Goal: Navigation & Orientation: Find specific page/section

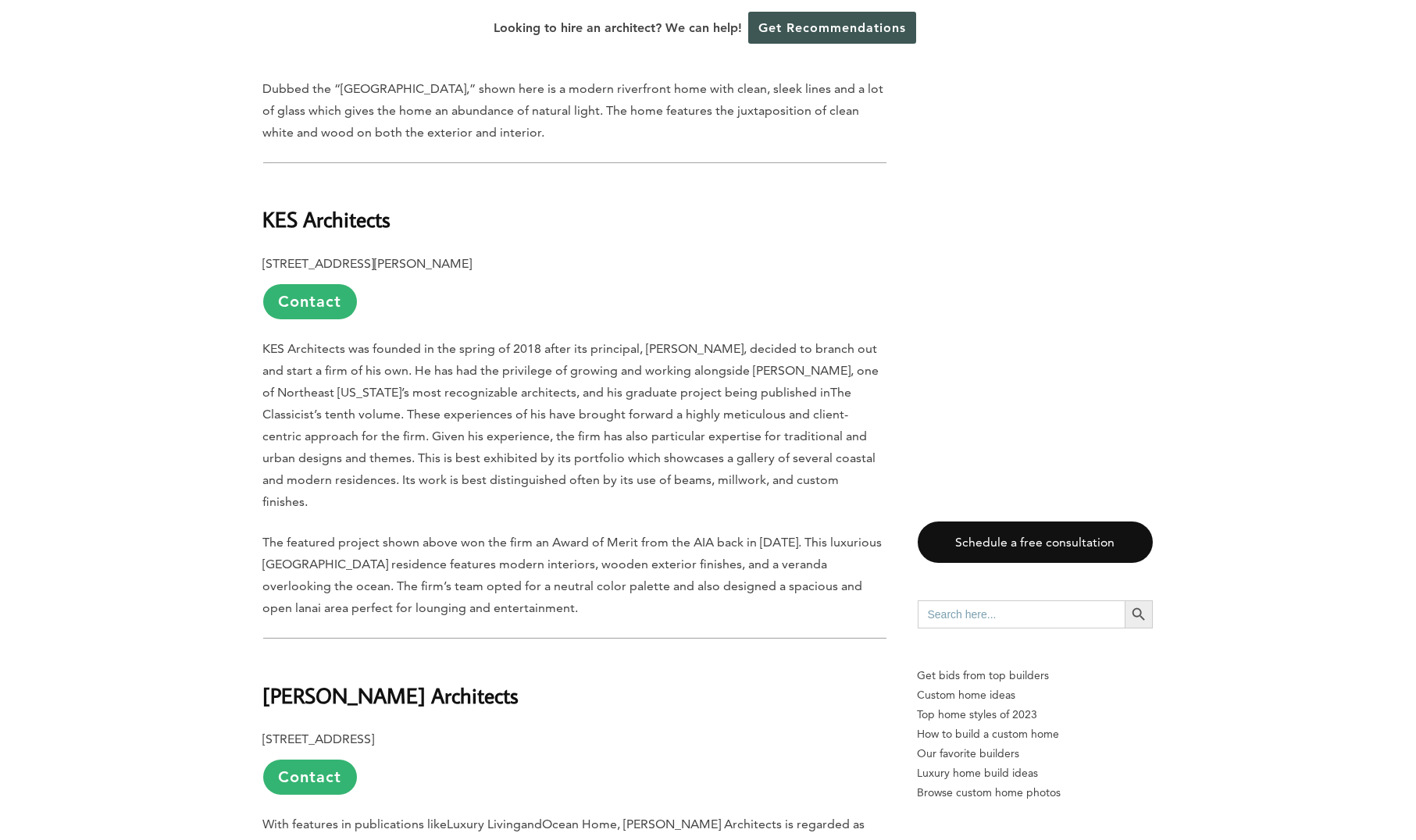
scroll to position [5388, 0]
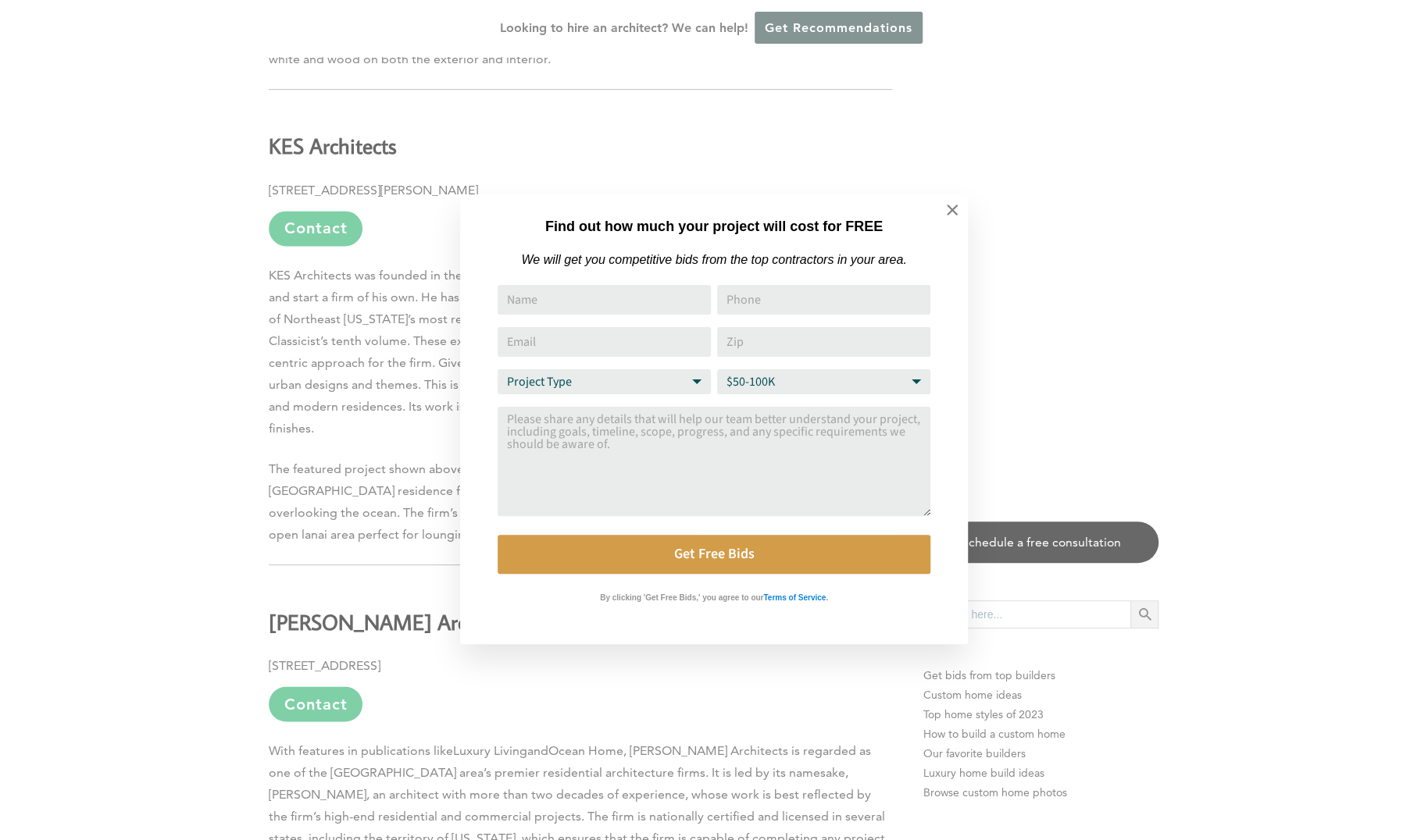
drag, startPoint x: 1425, startPoint y: 64, endPoint x: 1429, endPoint y: 549, distance: 485.0
click at [954, 210] on icon at bounding box center [952, 210] width 11 height 11
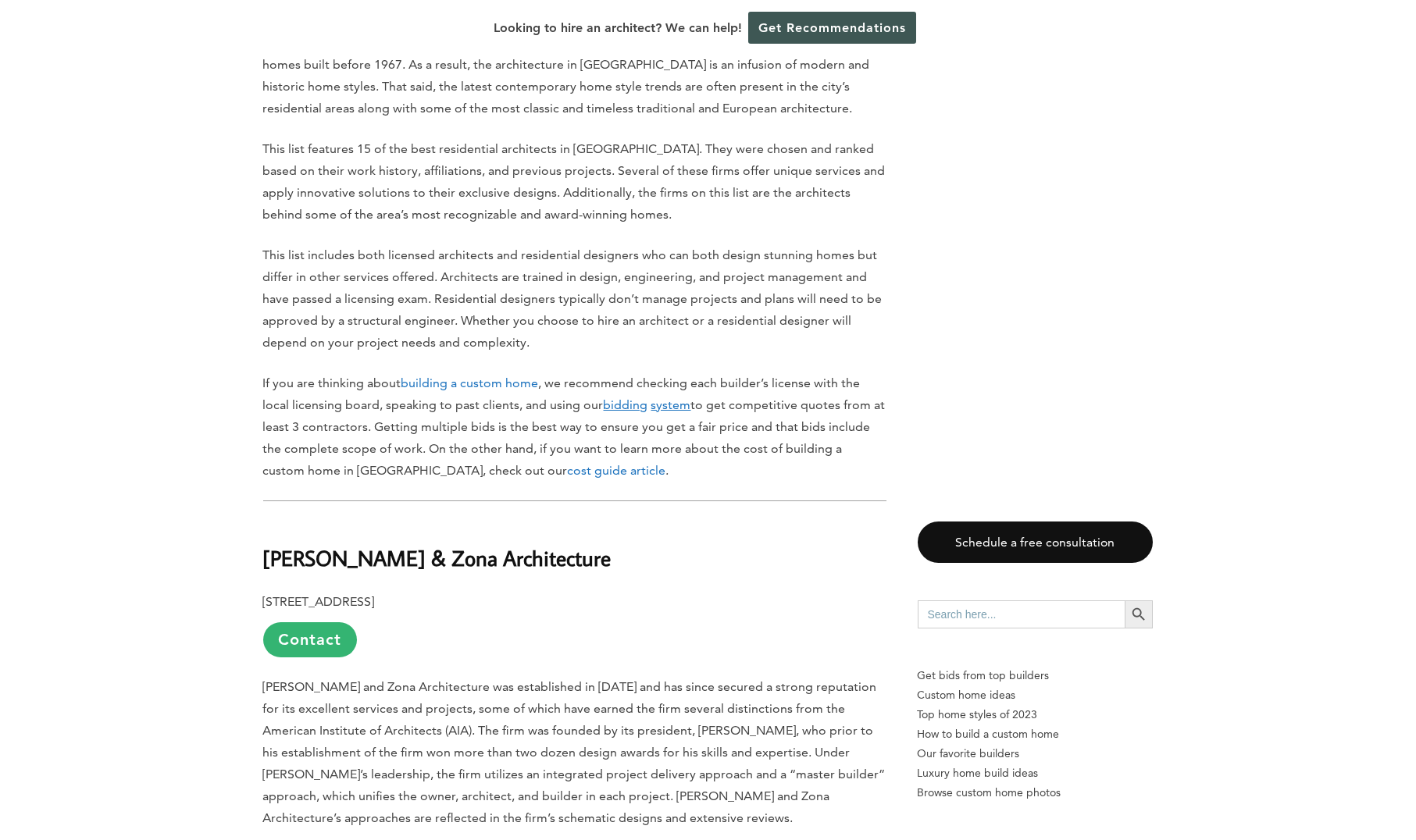
scroll to position [0, 0]
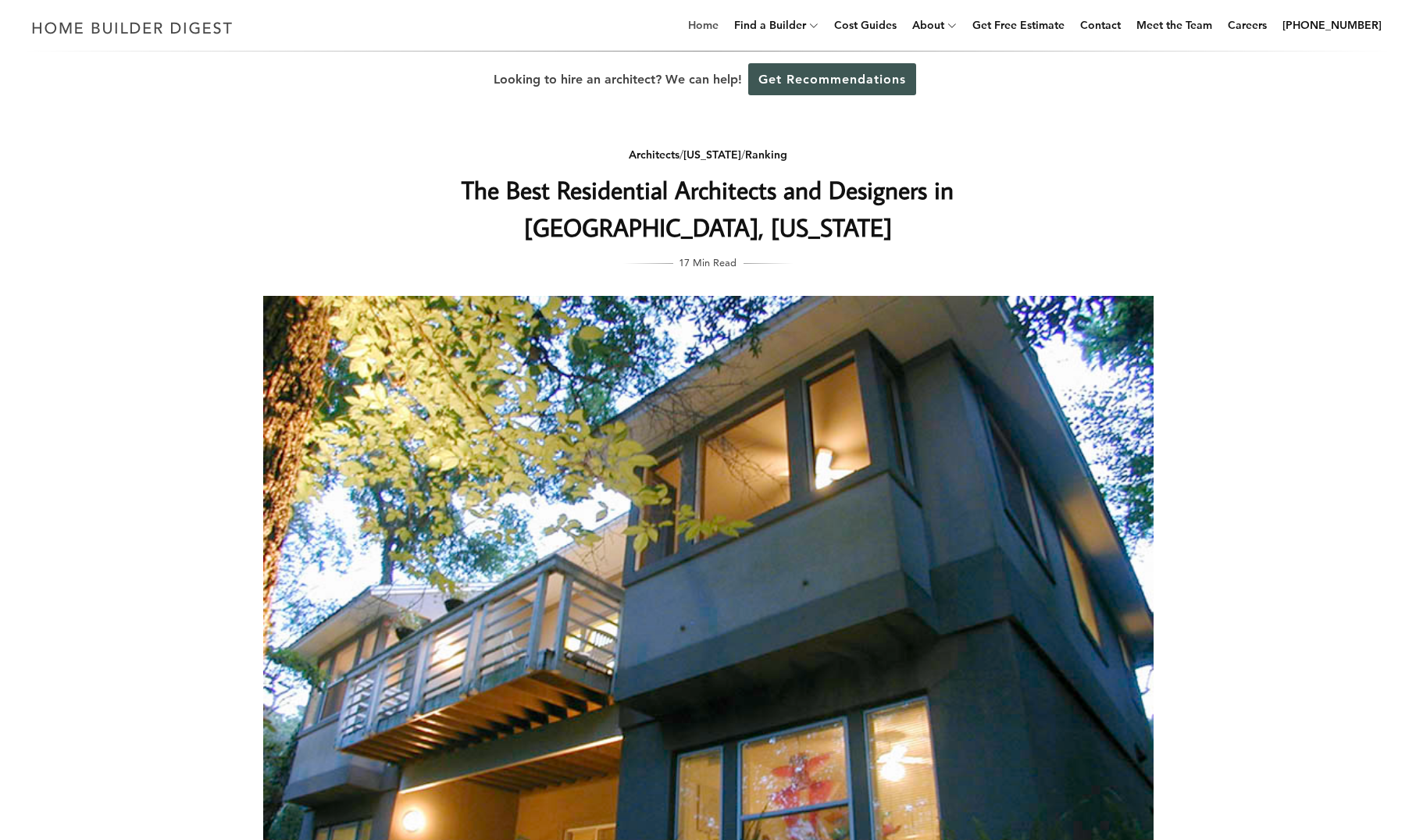
click at [725, 23] on link "Home" at bounding box center [703, 25] width 43 height 50
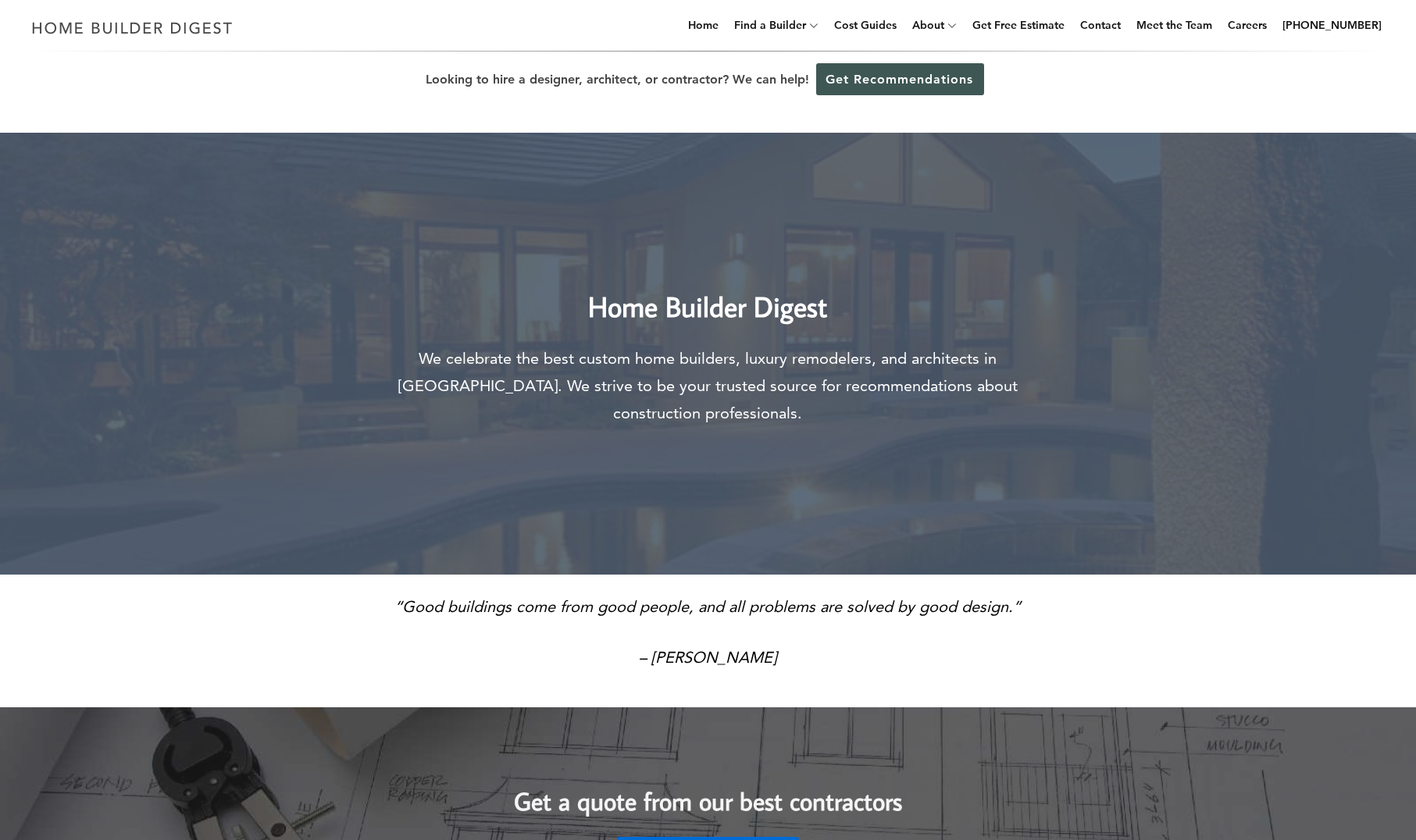
drag, startPoint x: 1414, startPoint y: 96, endPoint x: 1411, endPoint y: 181, distance: 85.1
